Goal: Register for event/course

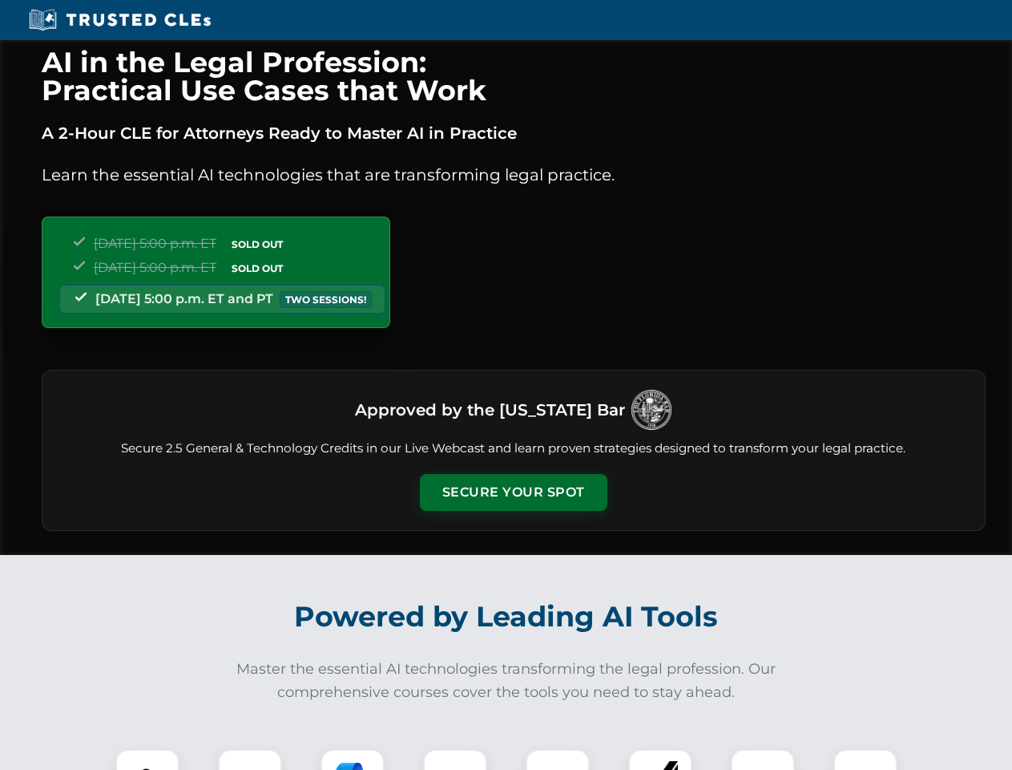
click at [513, 492] on button "Secure Your Spot" at bounding box center [514, 492] width 188 height 37
click at [147, 759] on img at bounding box center [147, 781] width 46 height 46
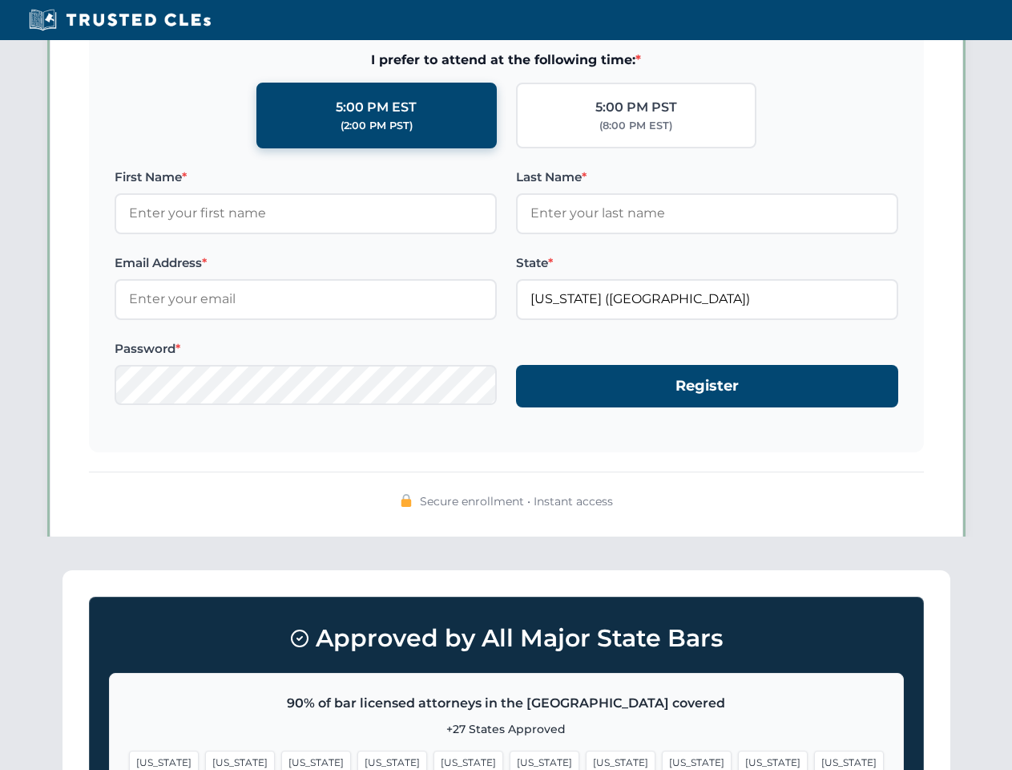
click at [586, 759] on span "[US_STATE]" at bounding box center [621, 761] width 70 height 23
click at [738, 759] on span "[US_STATE]" at bounding box center [773, 761] width 70 height 23
